Goal: Task Accomplishment & Management: Complete application form

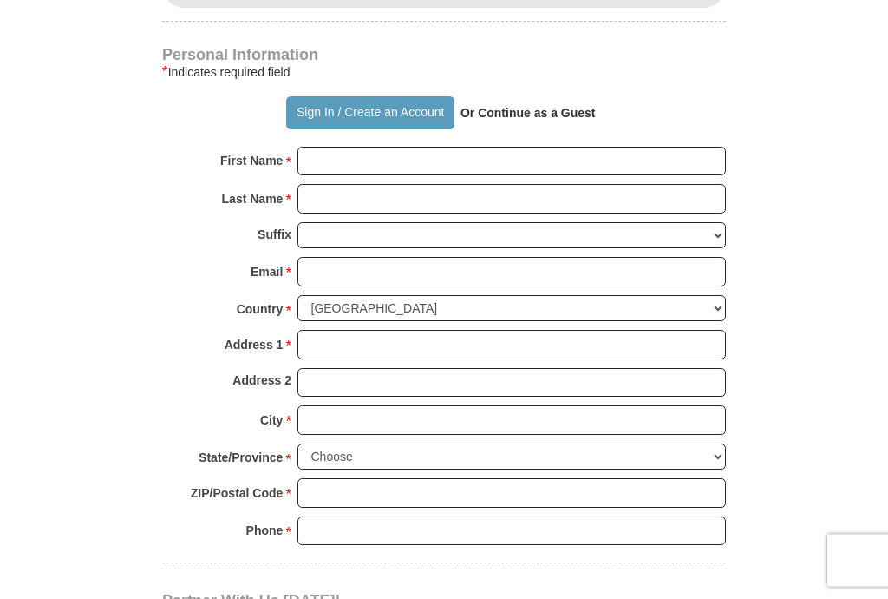
scroll to position [1166, 0]
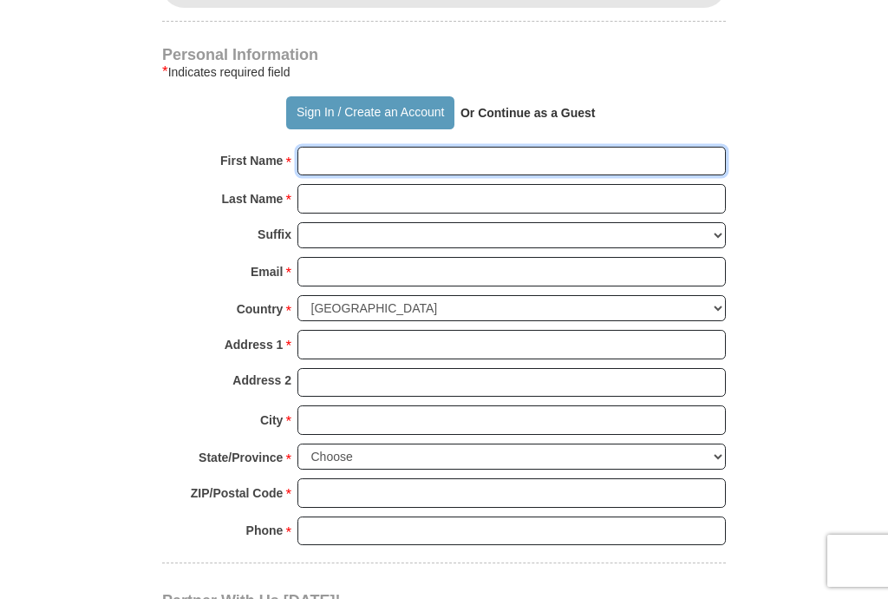
click at [456, 147] on input "First Name *" at bounding box center [512, 161] width 429 height 29
type input "[PERSON_NAME]"
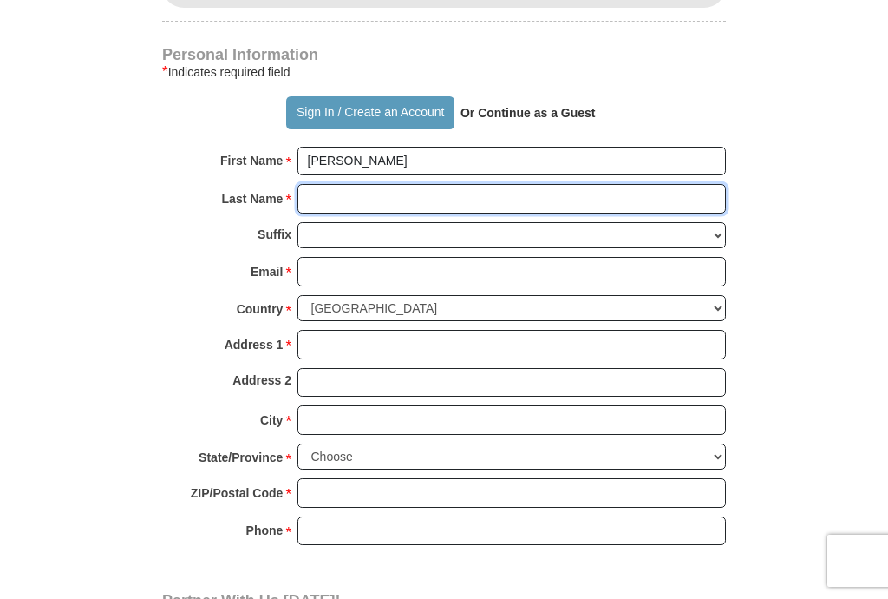
type input "[PERSON_NAME]"
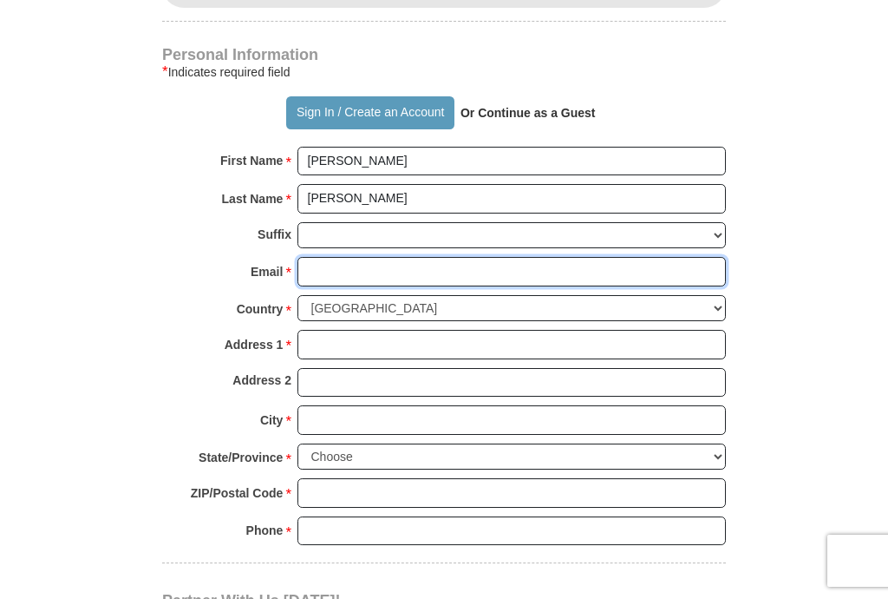
click at [512, 257] on input "Email *" at bounding box center [512, 271] width 429 height 29
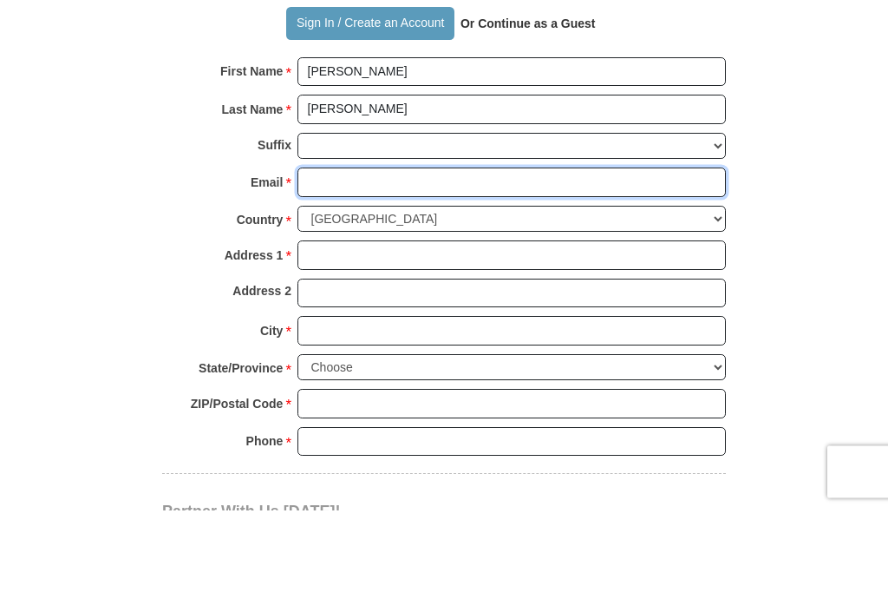
type input "[EMAIL_ADDRESS][DOMAIN_NAME]"
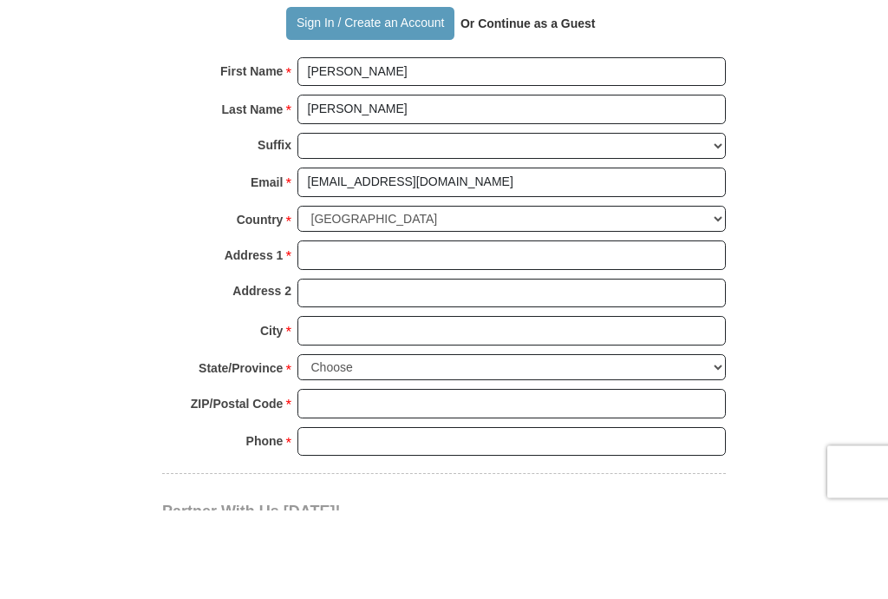
scroll to position [1255, 0]
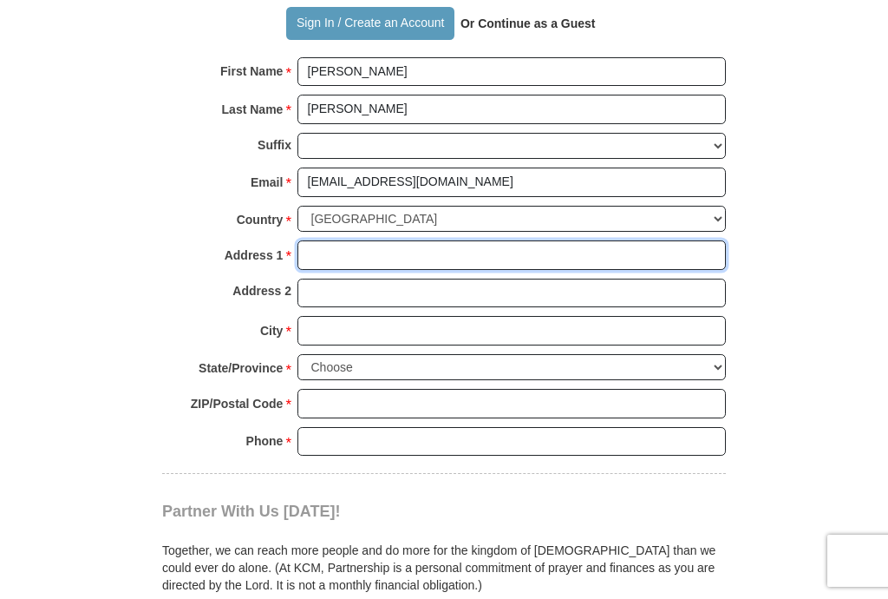
click at [491, 240] on input "Address 1 *" at bounding box center [512, 254] width 429 height 29
type input "[STREET_ADDRESS]"
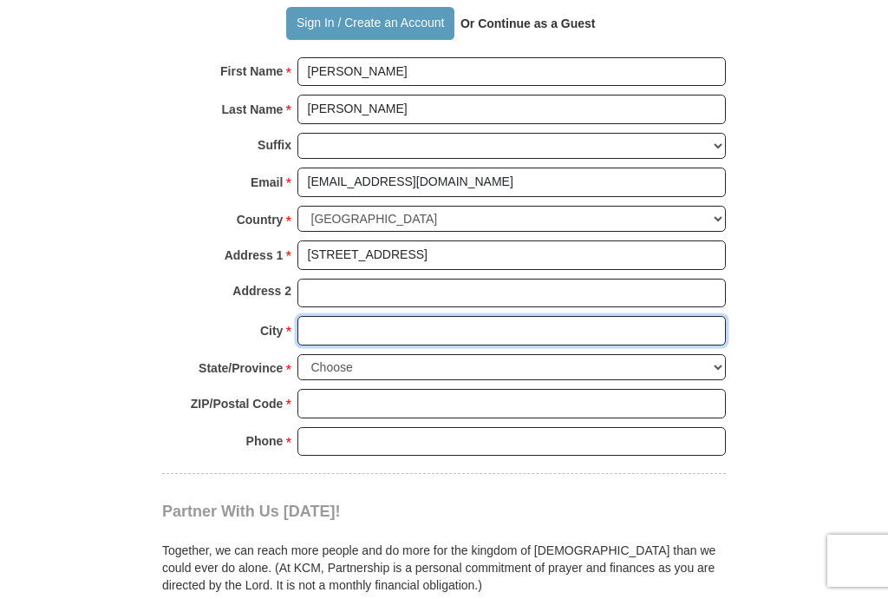
click at [455, 316] on input "City *" at bounding box center [512, 330] width 429 height 29
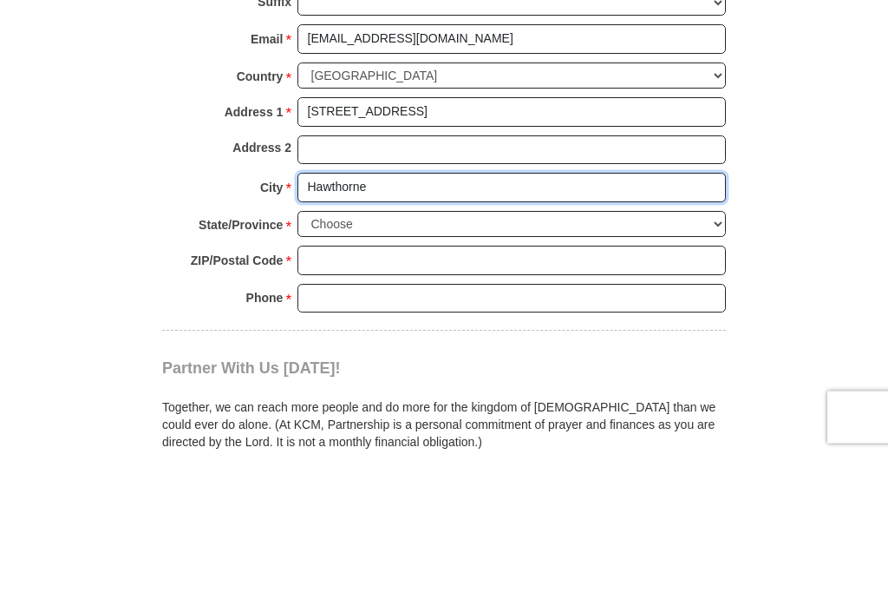
type input "Hawthorne"
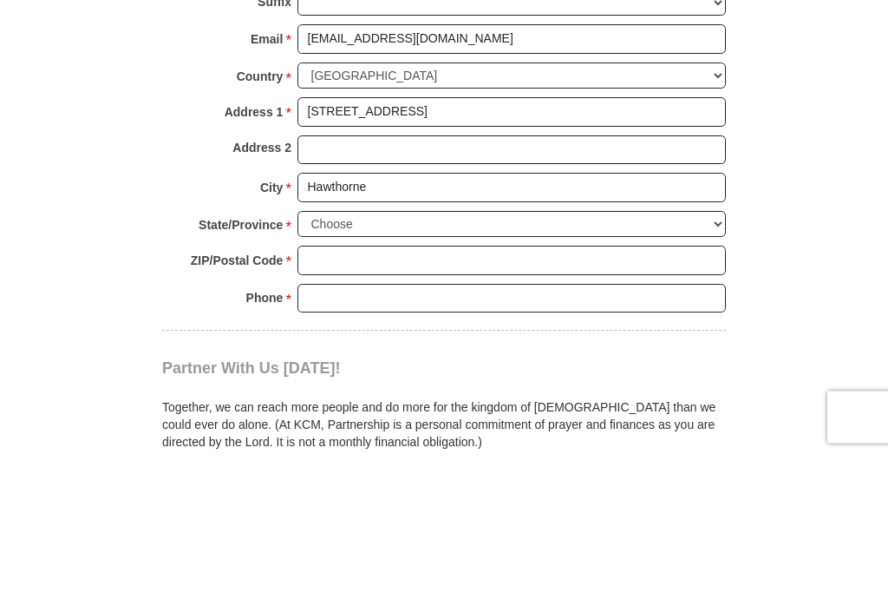
click at [522, 355] on select "Choose [US_STATE] [US_STATE] [US_STATE] [US_STATE] [US_STATE] Armed Forces Amer…" at bounding box center [512, 368] width 429 height 27
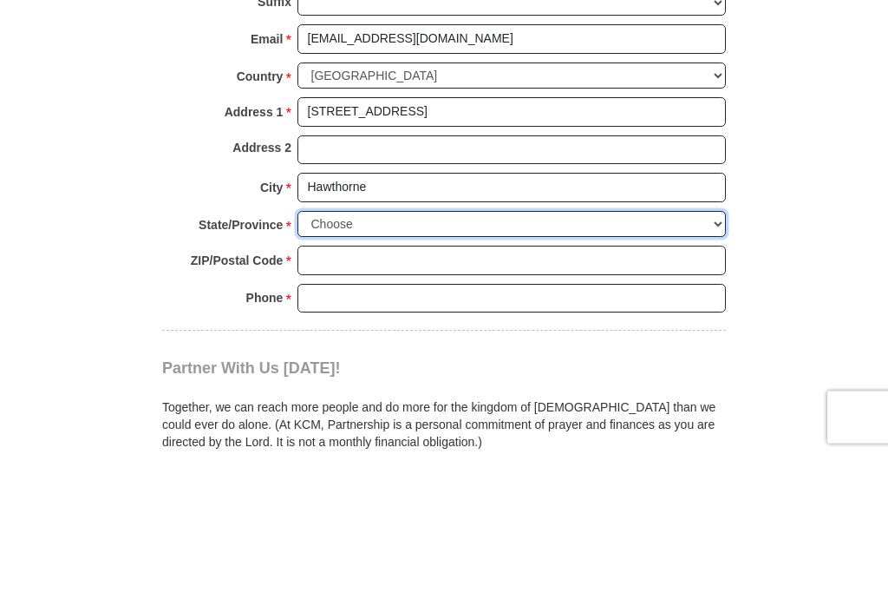
scroll to position [1398, 0]
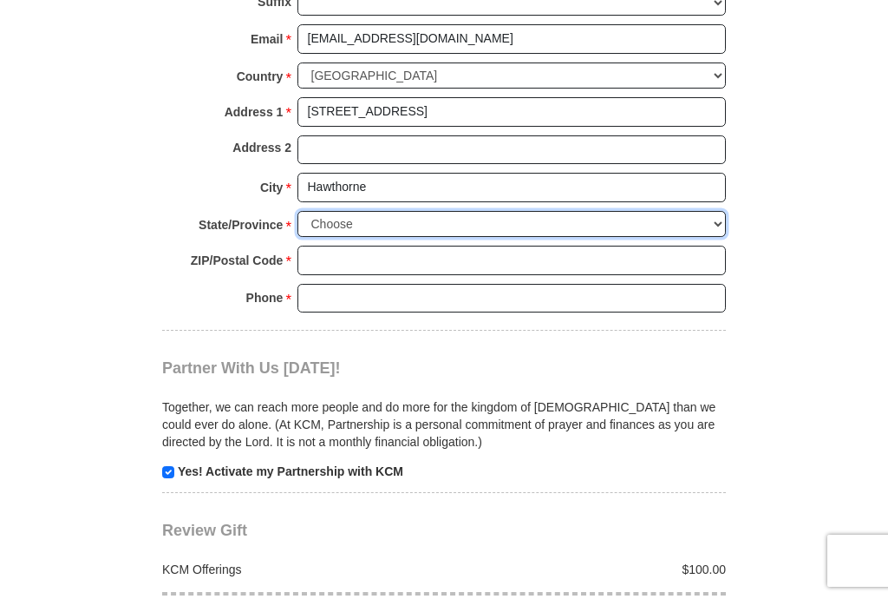
select select "CA"
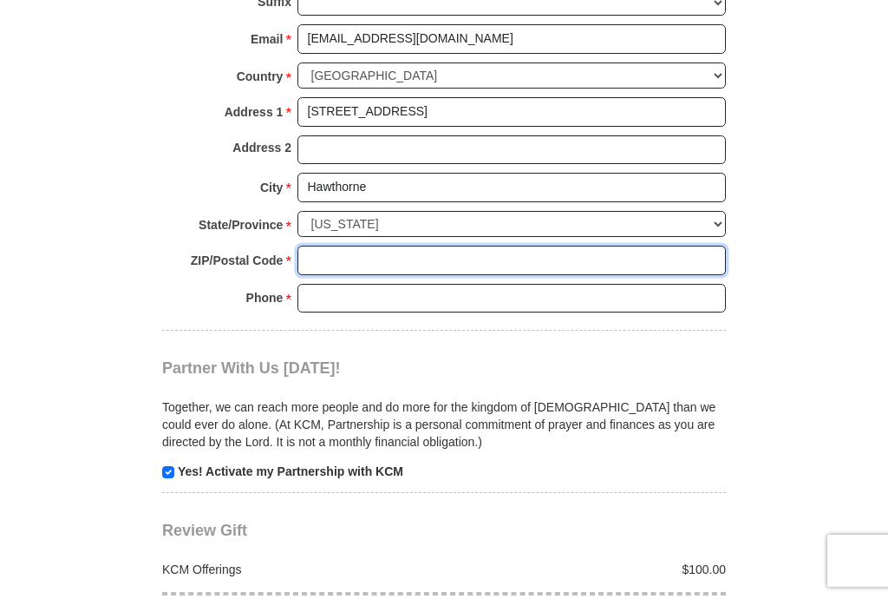
click at [481, 245] on input "ZIP/Postal Code *" at bounding box center [512, 259] width 429 height 29
type input "90250"
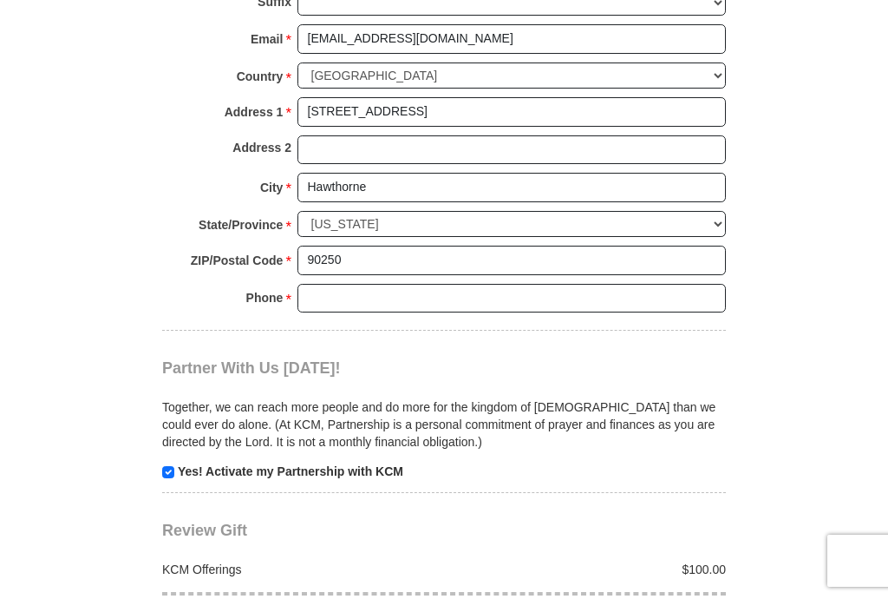
click at [649, 284] on input "Phone * *" at bounding box center [512, 298] width 429 height 29
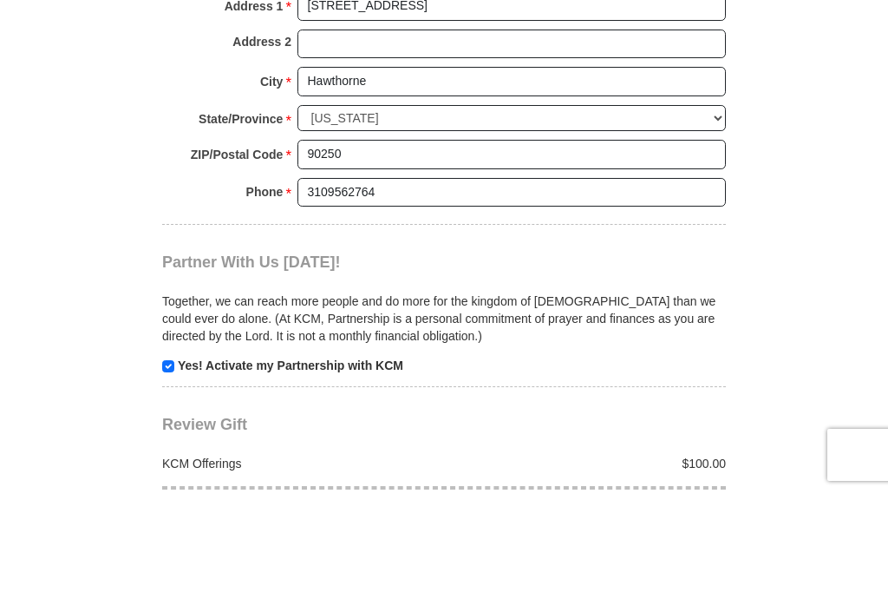
scroll to position [1504, 0]
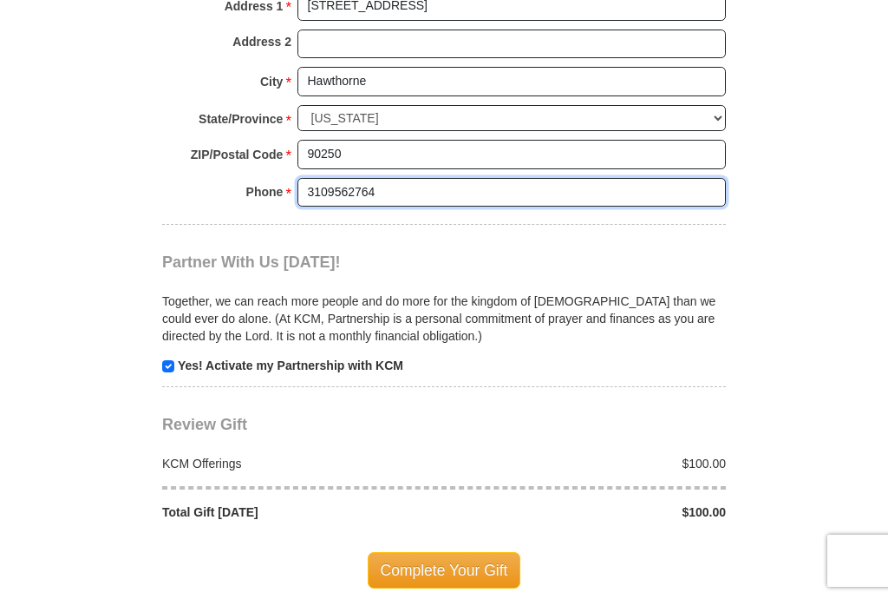
click at [404, 178] on input "3109562764" at bounding box center [512, 192] width 429 height 29
type input "3"
type input "9512035403"
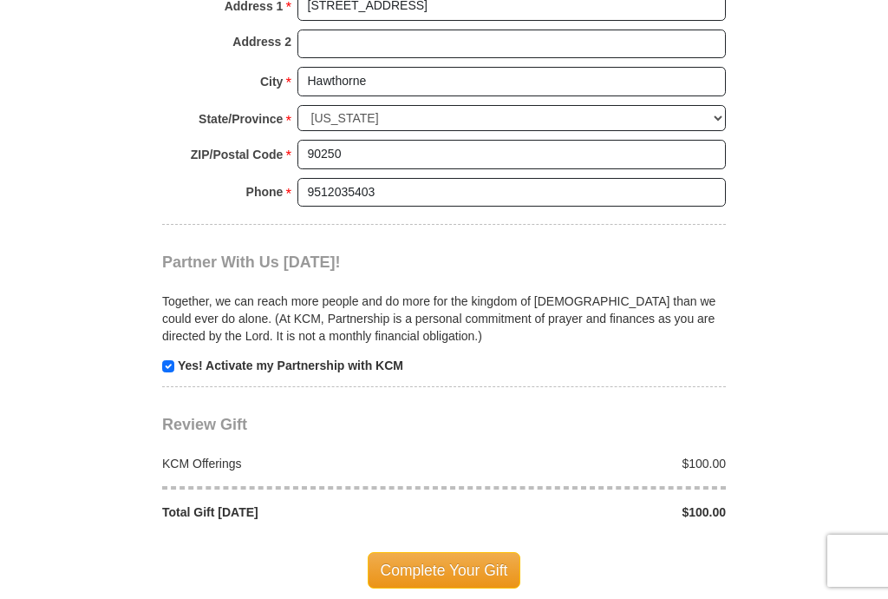
click at [445, 552] on span "Complete Your Gift" at bounding box center [445, 570] width 154 height 36
